Goal: Go to known website: Access a specific website the user already knows

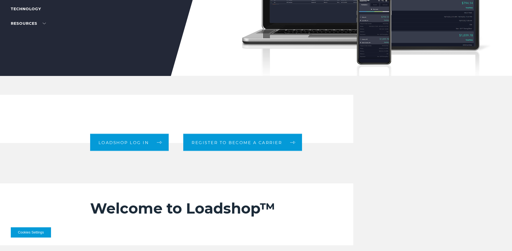
scroll to position [135, 0]
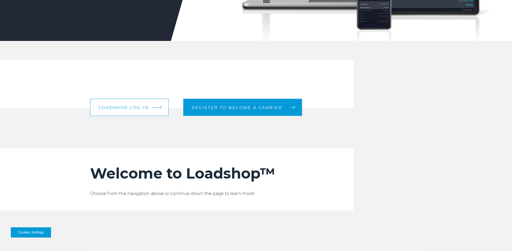
click at [143, 108] on span "Loadshop log in" at bounding box center [123, 107] width 50 height 4
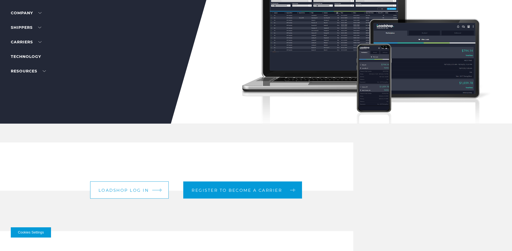
scroll to position [54, 0]
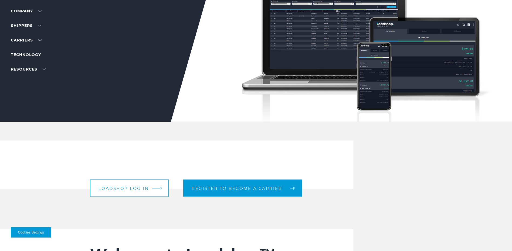
click at [120, 190] on span "Loadshop log in" at bounding box center [123, 188] width 50 height 4
